Goal: Task Accomplishment & Management: Manage account settings

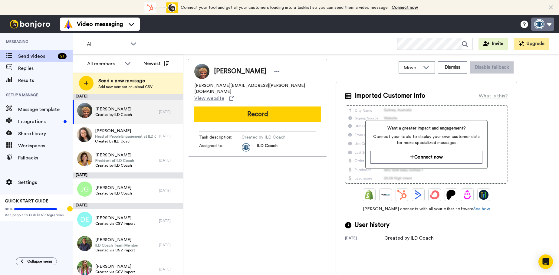
click at [543, 24] on button at bounding box center [542, 24] width 23 height 13
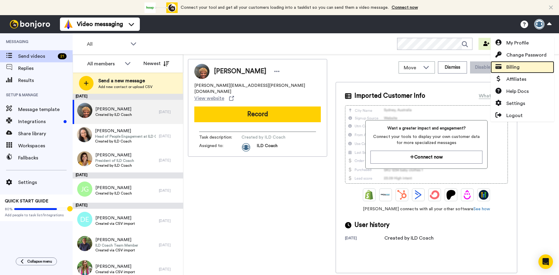
click at [516, 64] on span "Billing" at bounding box center [512, 67] width 13 height 7
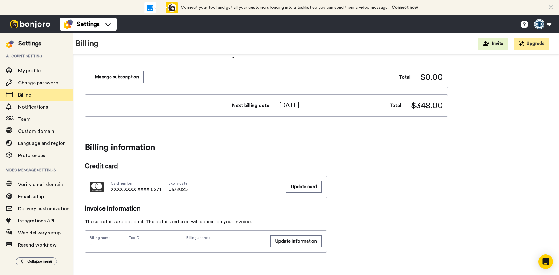
scroll to position [182, 0]
